Goal: Find specific page/section: Find specific page/section

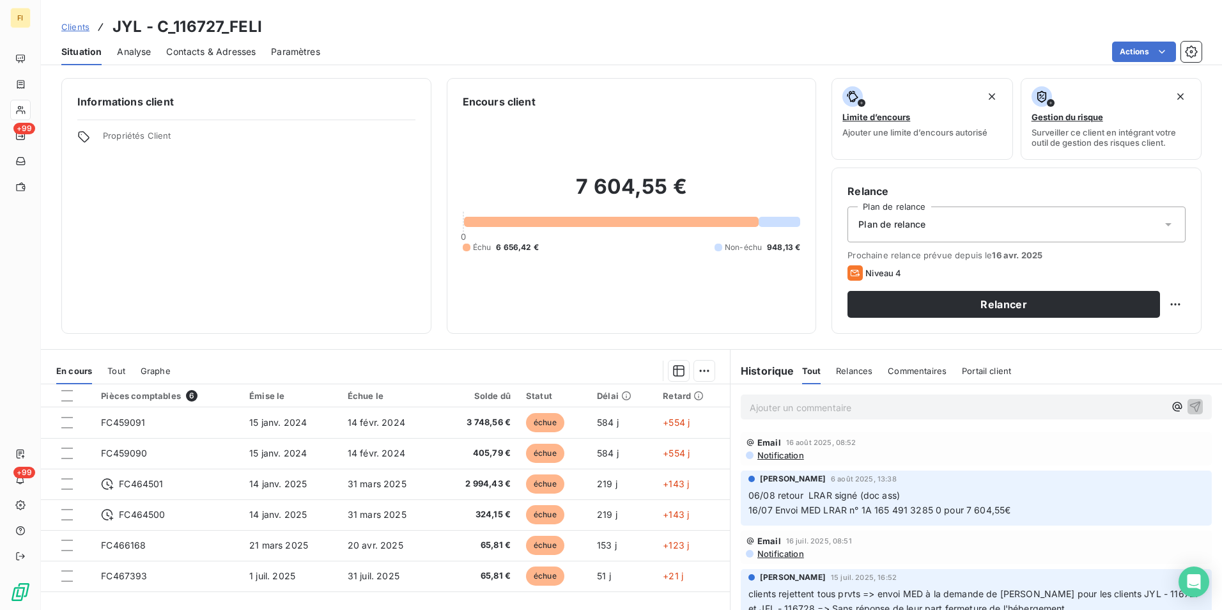
click at [75, 27] on span "Clients" at bounding box center [75, 27] width 28 height 10
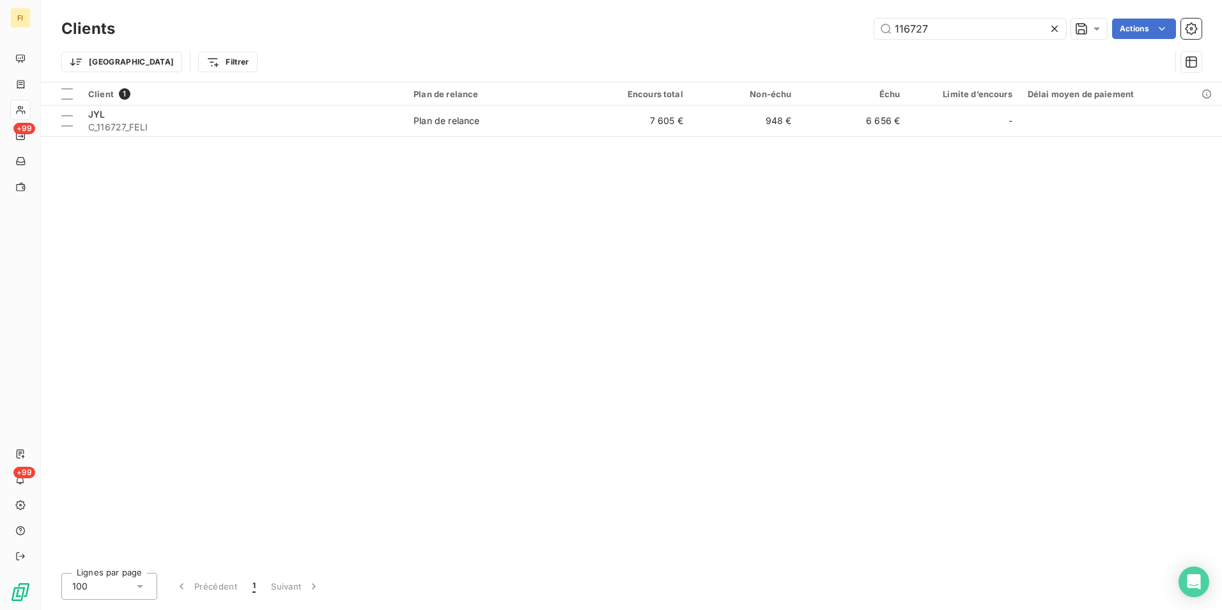
drag, startPoint x: 966, startPoint y: 31, endPoint x: 617, endPoint y: 40, distance: 349.0
click at [648, 36] on div "116727 Actions" at bounding box center [665, 29] width 1071 height 20
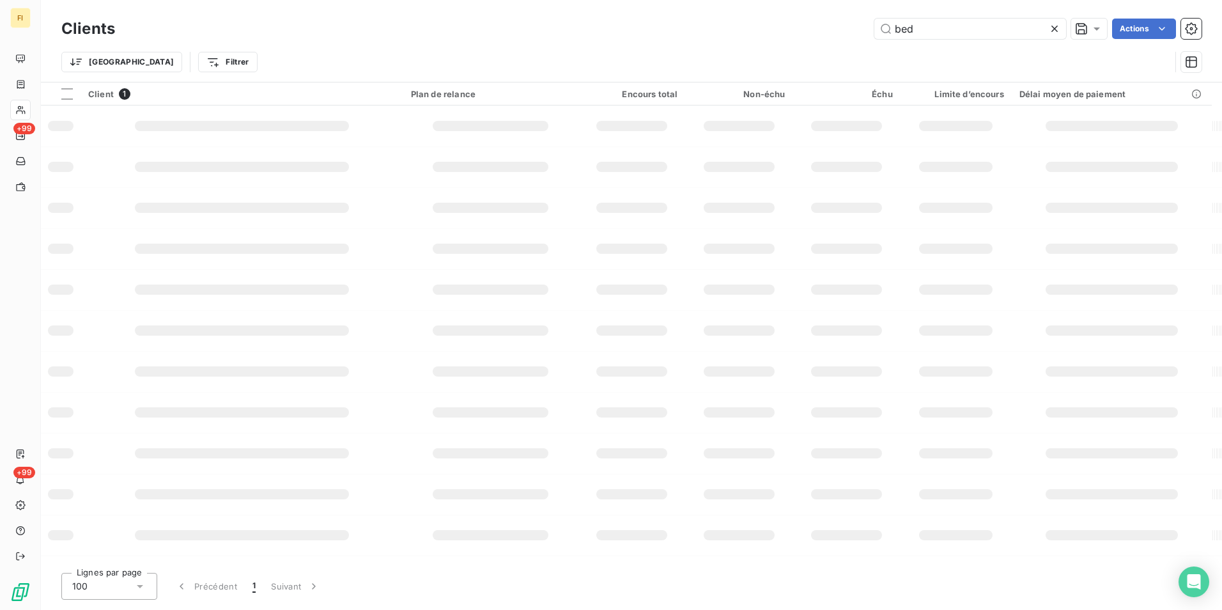
type input "bed"
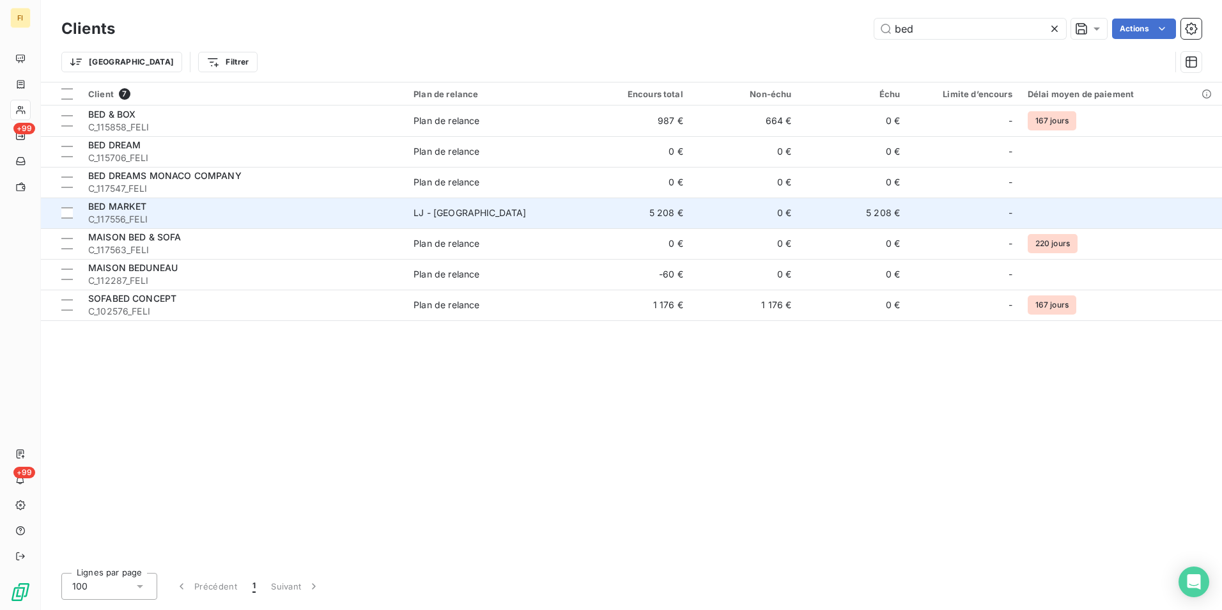
click at [265, 207] on div "BED MARKET" at bounding box center [243, 206] width 310 height 13
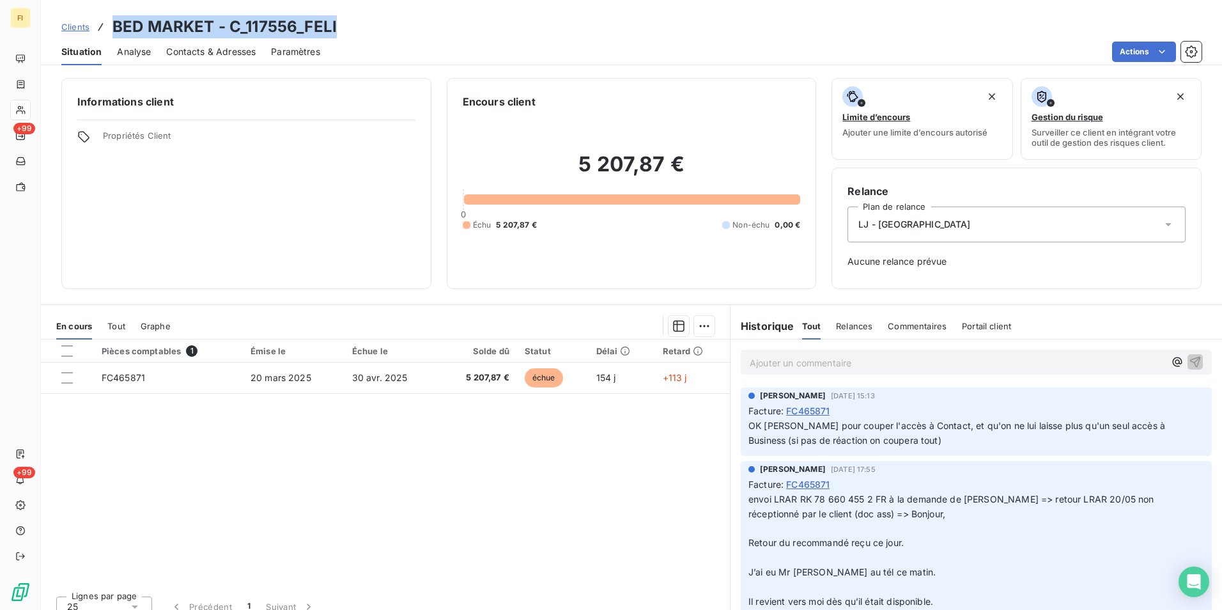
drag, startPoint x: 344, startPoint y: 29, endPoint x: 114, endPoint y: 35, distance: 230.1
click at [114, 35] on div "Clients BED MARKET - C_117556_FELI" at bounding box center [631, 26] width 1181 height 23
drag, startPoint x: 114, startPoint y: 35, endPoint x: 269, endPoint y: 27, distance: 154.8
copy h3 "BED MARKET - C_117556_FELI"
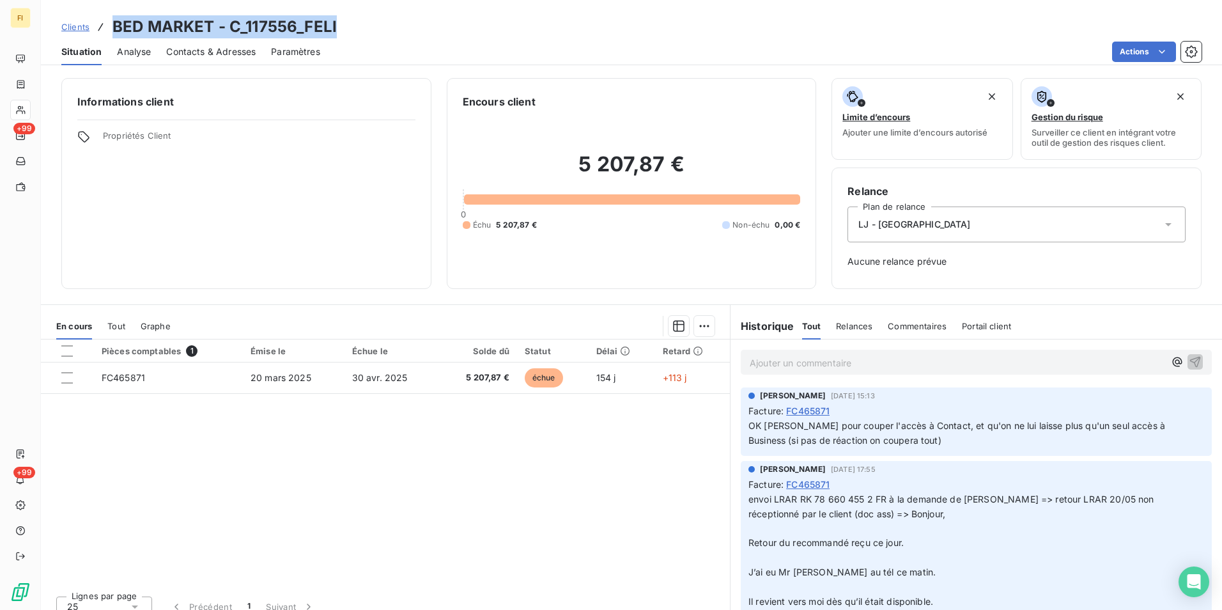
copy h3 "BED MARKET - C_117556_FELI"
click at [74, 18] on div "Clients BED MARKET - C_117556_FELI" at bounding box center [198, 26] width 275 height 23
click at [81, 24] on span "Clients" at bounding box center [75, 27] width 28 height 10
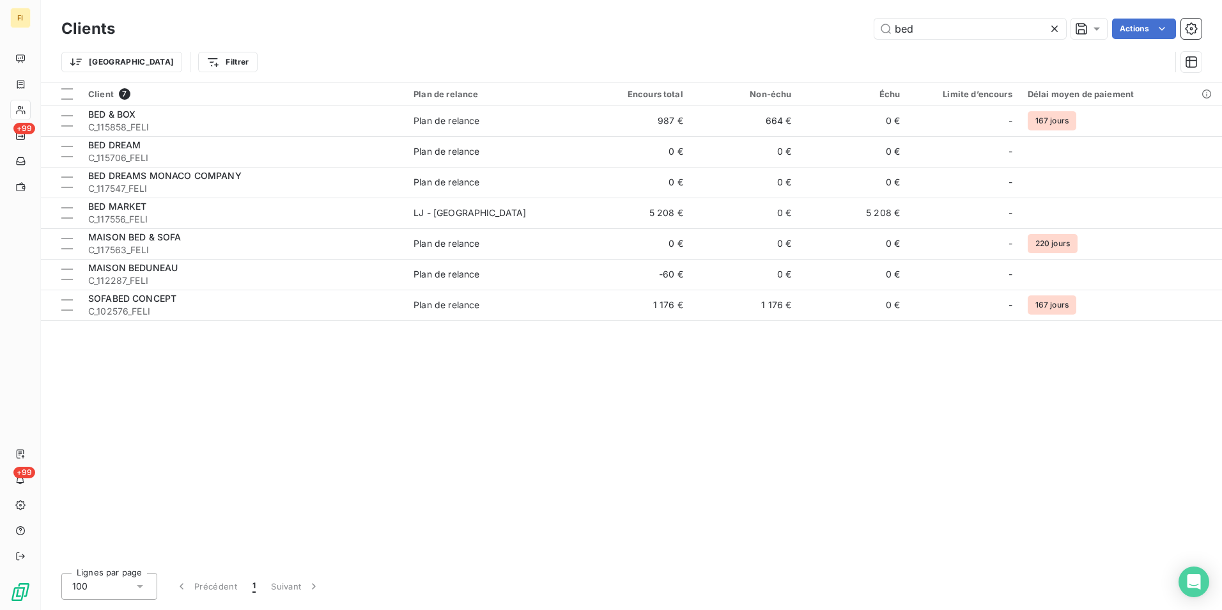
drag, startPoint x: 847, startPoint y: 34, endPoint x: 778, endPoint y: 43, distance: 70.3
click at [781, 42] on div "Clients bed Actions Trier Filtrer" at bounding box center [631, 48] width 1140 height 66
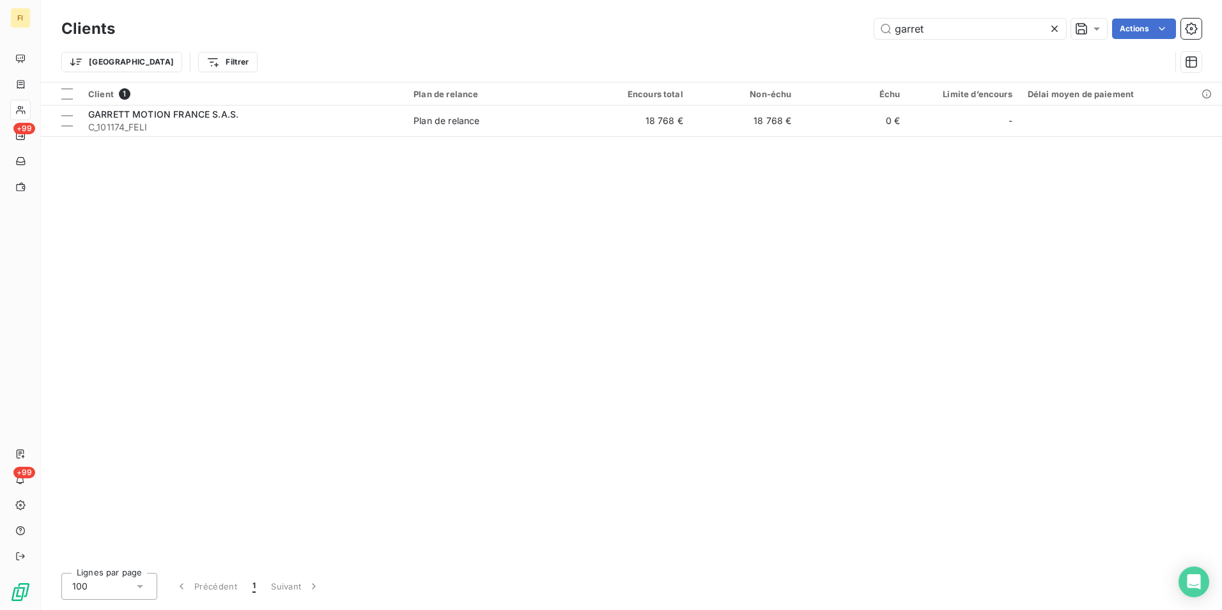
type input "garret"
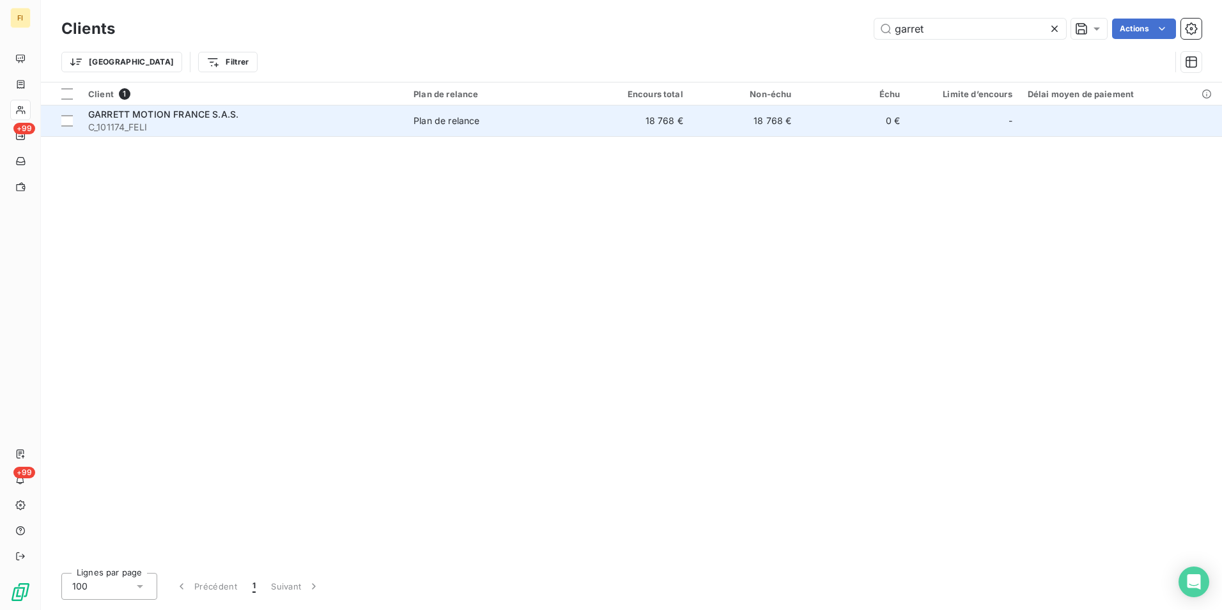
click at [690, 129] on td "18 768 €" at bounding box center [636, 120] width 109 height 31
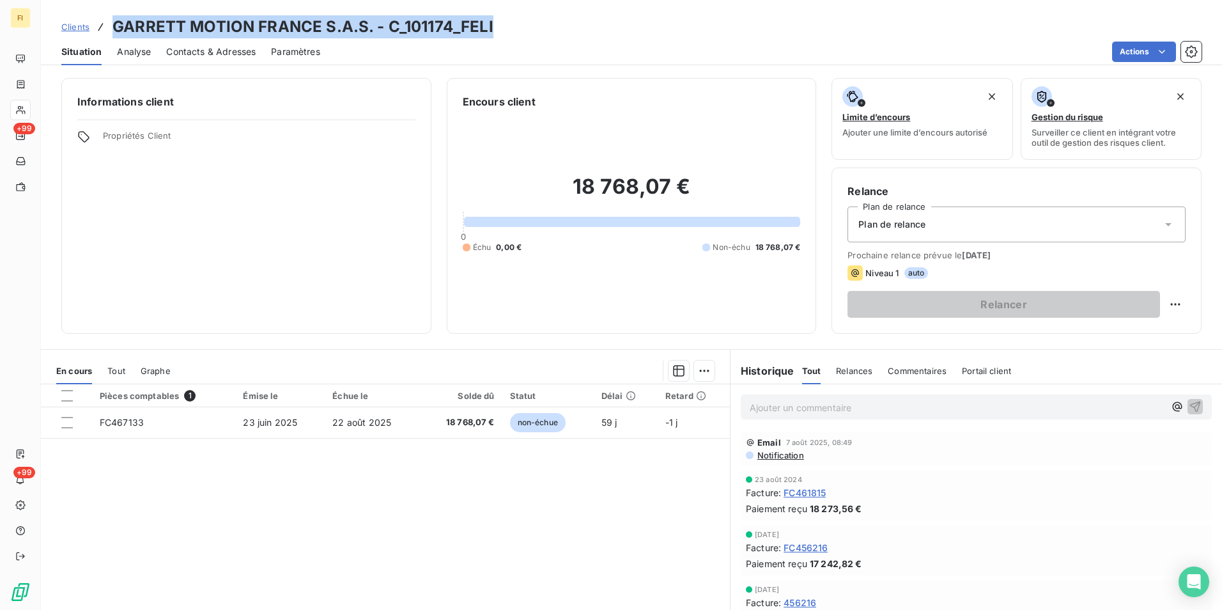
drag, startPoint x: 520, startPoint y: 24, endPoint x: 114, endPoint y: 28, distance: 405.8
click at [114, 28] on div "Clients GARRETT MOTION FRANCE S.A.S. - C_101174_FELI" at bounding box center [631, 26] width 1181 height 23
copy h3 "GARRETT MOTION FRANCE S.A.S. - C_101174_FELI"
